Goal: Find specific page/section: Find specific page/section

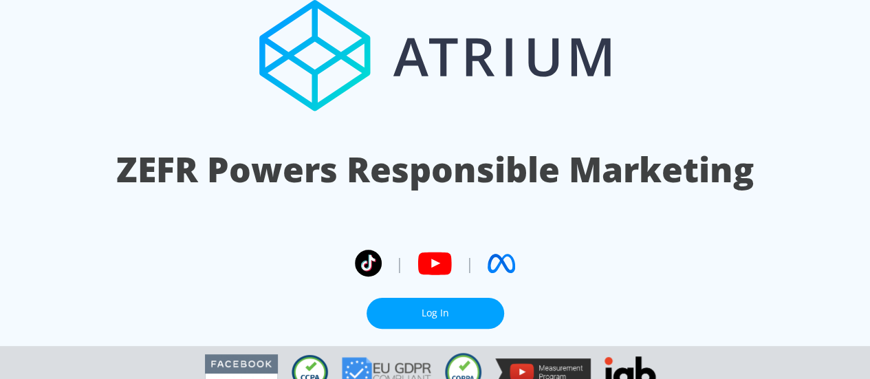
click at [457, 298] on link "Log In" at bounding box center [436, 313] width 138 height 31
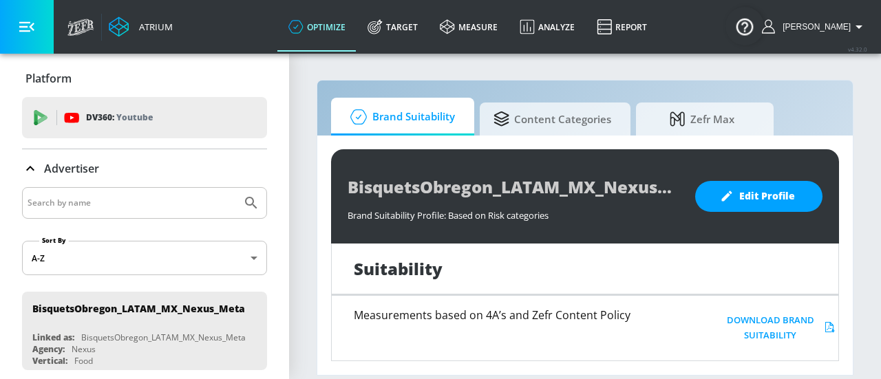
click at [167, 195] on input "Search by name" at bounding box center [132, 203] width 208 height 18
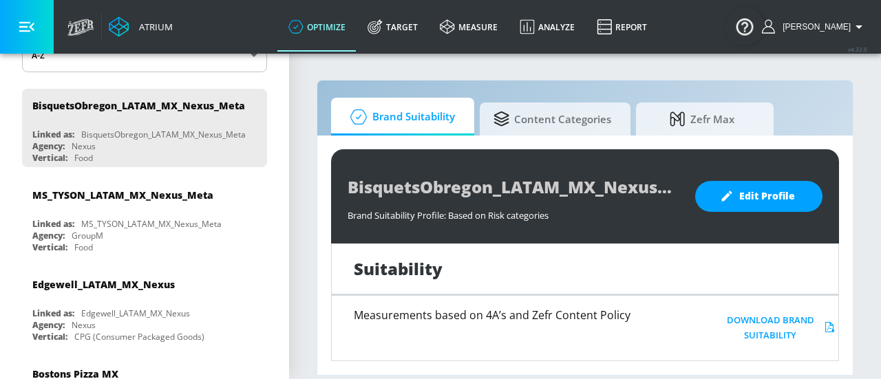
scroll to position [1129, 0]
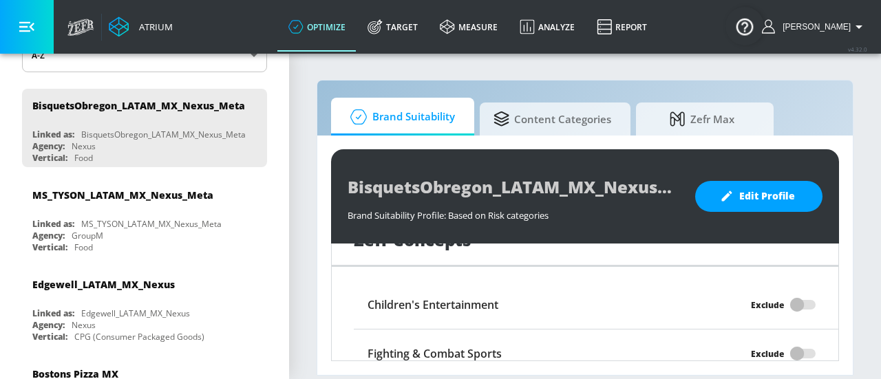
drag, startPoint x: 295, startPoint y: 169, endPoint x: 292, endPoint y: 140, distance: 29.1
click at [292, 140] on section "Brand Suitability Content Categories Zefr Max BisquetsObregon_LATAM_MX_Nexus_Me…" at bounding box center [585, 215] width 592 height 327
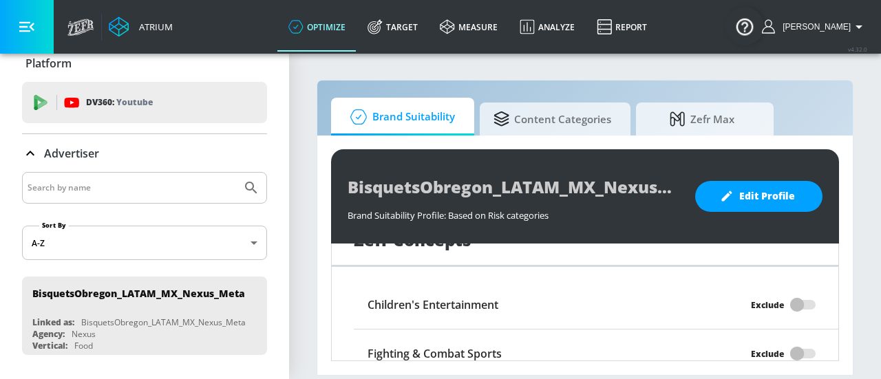
scroll to position [0, 0]
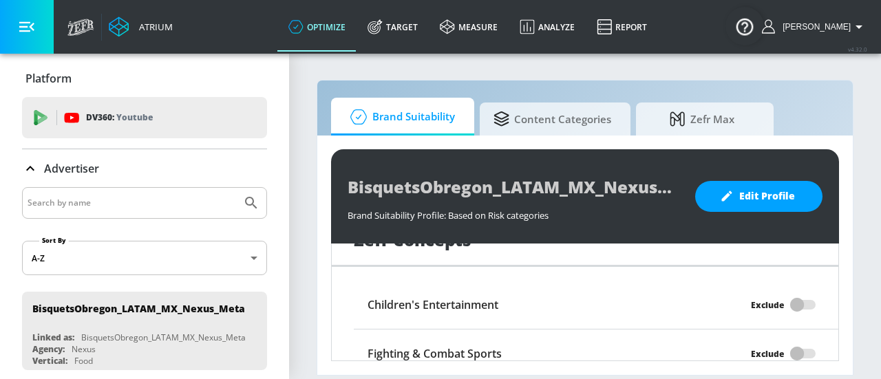
click at [151, 188] on div at bounding box center [144, 203] width 245 height 32
click at [149, 202] on input "Search by name" at bounding box center [132, 203] width 208 height 18
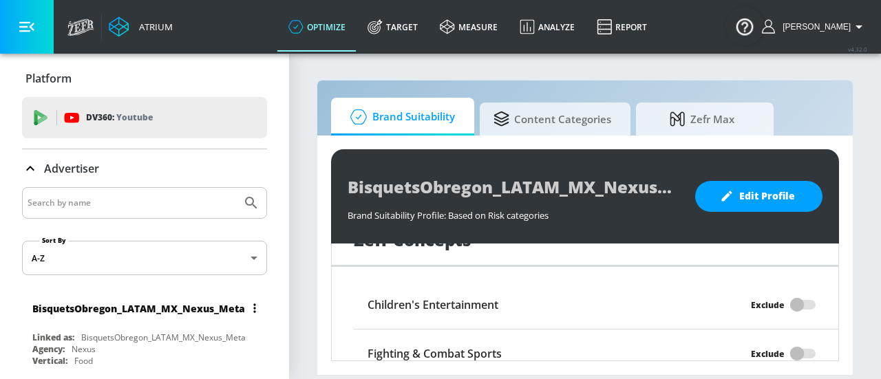
click at [187, 337] on div "BisquetsObregon_LATAM_MX_Nexus_Meta" at bounding box center [163, 338] width 164 height 12
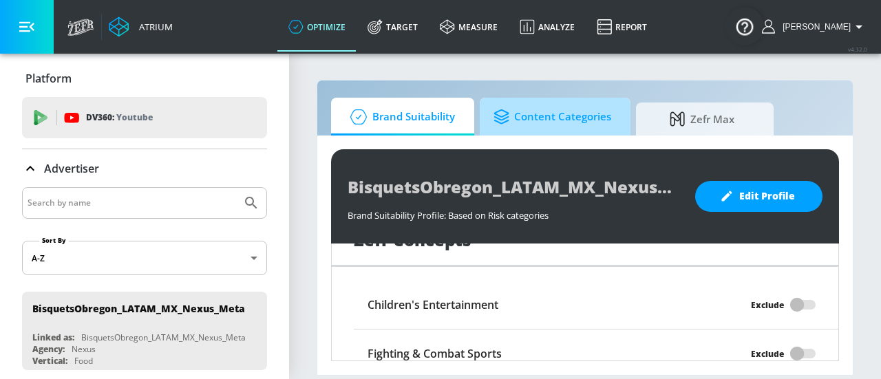
click at [571, 124] on span "Content Categories" at bounding box center [552, 116] width 118 height 33
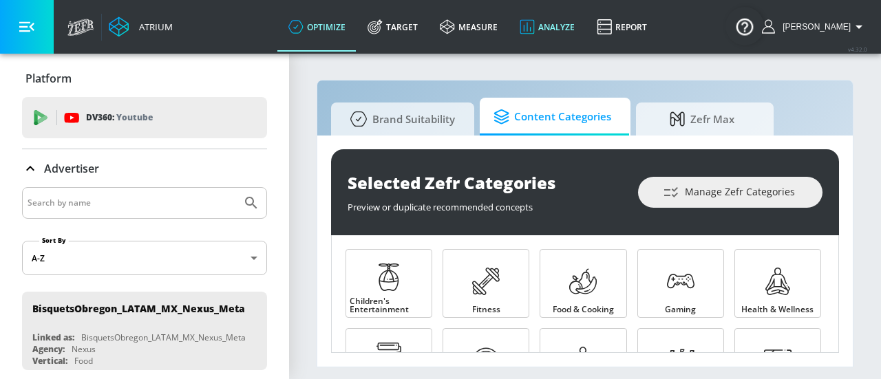
click at [585, 25] on link "Analyze" at bounding box center [546, 27] width 77 height 50
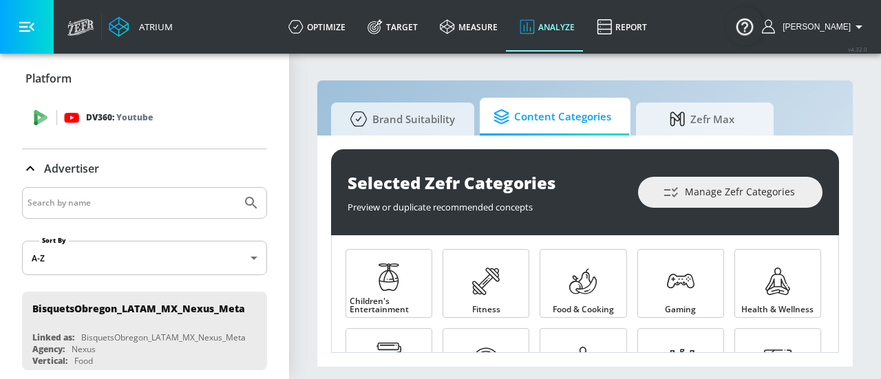
click at [43, 125] on icon at bounding box center [40, 117] width 15 height 15
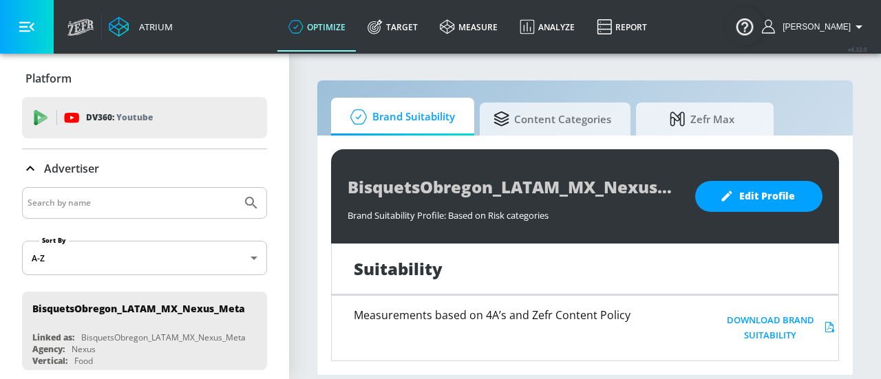
click at [356, 31] on link "optimize" at bounding box center [316, 27] width 79 height 50
click at [45, 32] on button "button" at bounding box center [27, 27] width 54 height 54
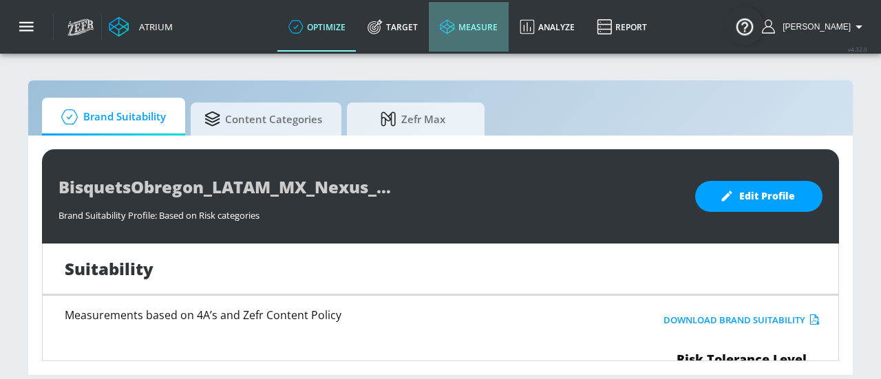
click at [508, 24] on link "measure" at bounding box center [469, 27] width 80 height 50
